Goal: Information Seeking & Learning: Check status

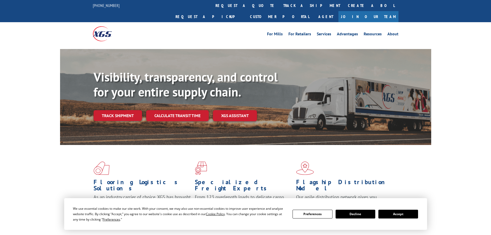
click at [110, 110] on div "Visibility, transparency, and control for your entire supply chain. Track shipm…" at bounding box center [263, 106] width 338 height 72
click at [111, 110] on link "Track shipment" at bounding box center [118, 115] width 48 height 11
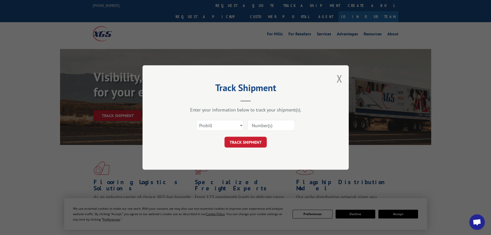
click at [268, 128] on input at bounding box center [271, 125] width 47 height 11
paste input "17496888"
type input "17496888"
click at [256, 141] on button "TRACK SHIPMENT" at bounding box center [246, 142] width 42 height 11
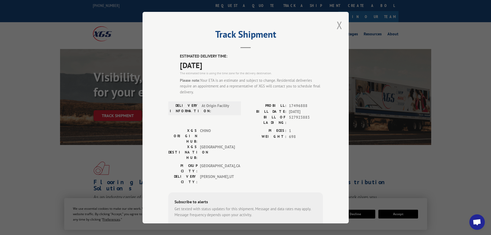
click at [337, 29] on button "Close modal" at bounding box center [340, 25] width 6 height 14
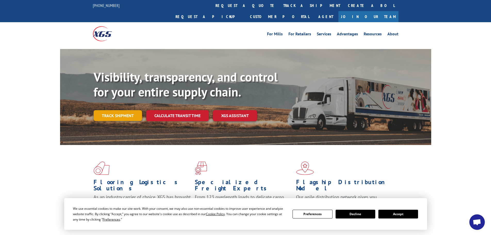
click at [123, 110] on link "Track shipment" at bounding box center [118, 115] width 48 height 11
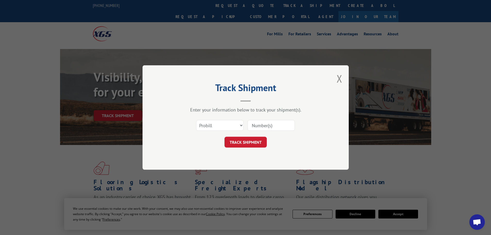
click at [264, 128] on input at bounding box center [271, 125] width 47 height 11
paste input "17496889"
type input "17496889"
click at [258, 143] on button "TRACK SHIPMENT" at bounding box center [246, 142] width 42 height 11
